Goal: Task Accomplishment & Management: Complete application form

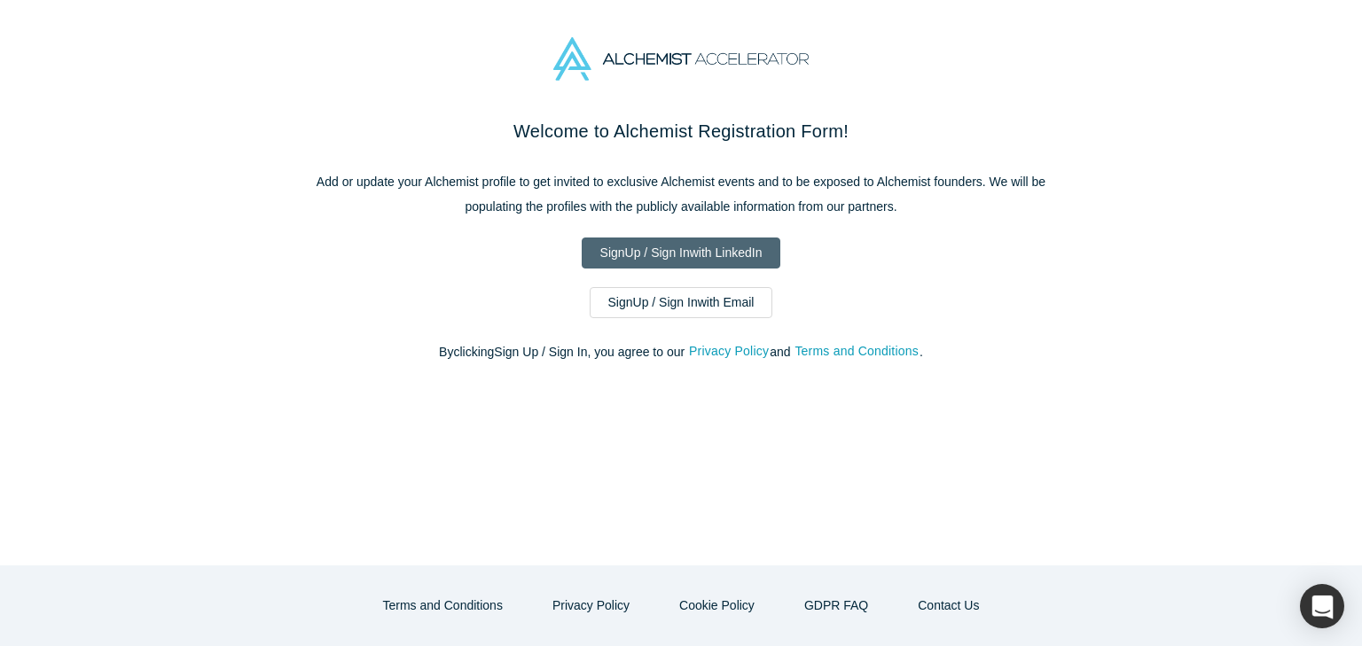
click at [720, 265] on link "Sign Up / Sign In with LinkedIn" at bounding box center [682, 253] width 200 height 31
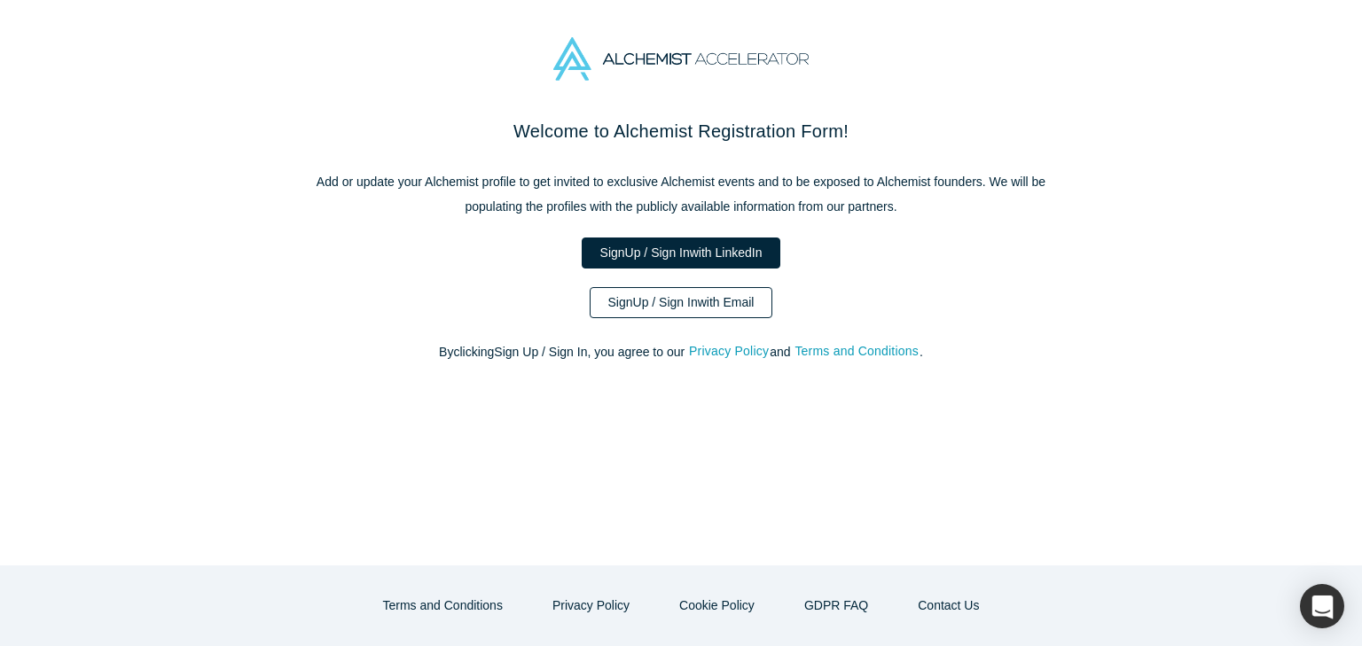
click at [653, 308] on link "Sign Up / Sign In with Email" at bounding box center [682, 302] width 184 height 31
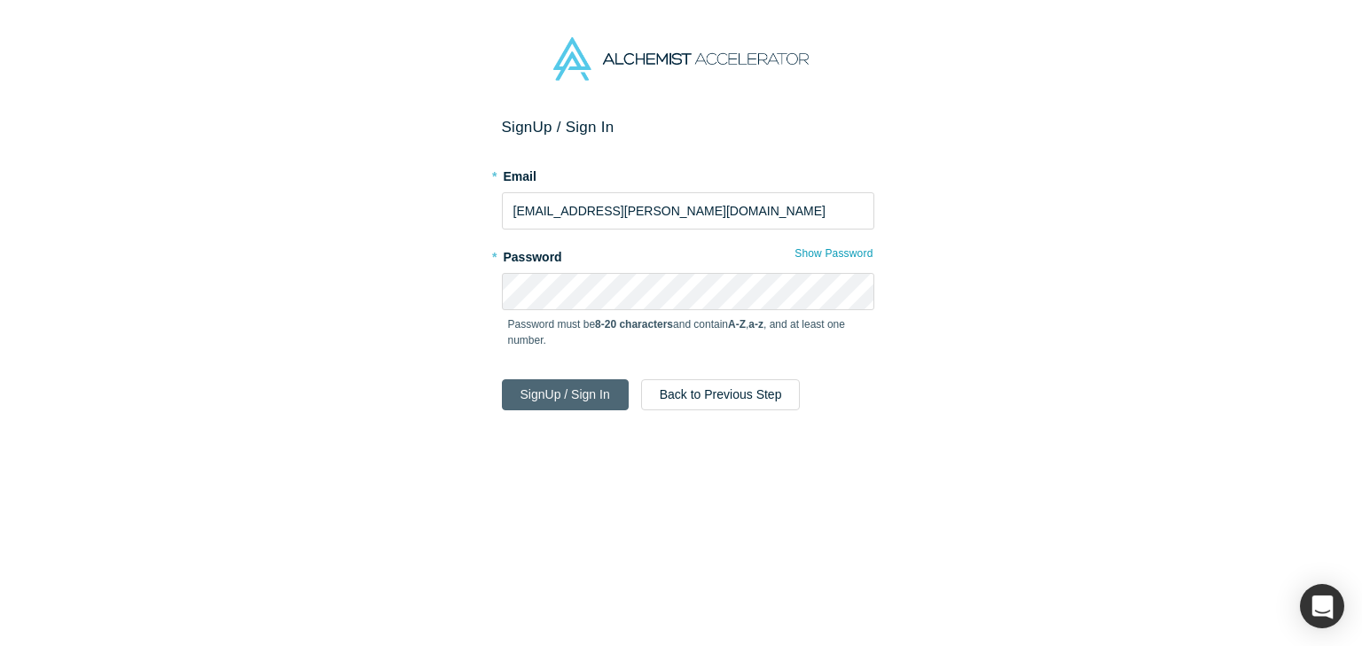
click at [582, 393] on button "Sign Up / Sign In" at bounding box center [565, 395] width 127 height 31
